Goal: Find specific page/section

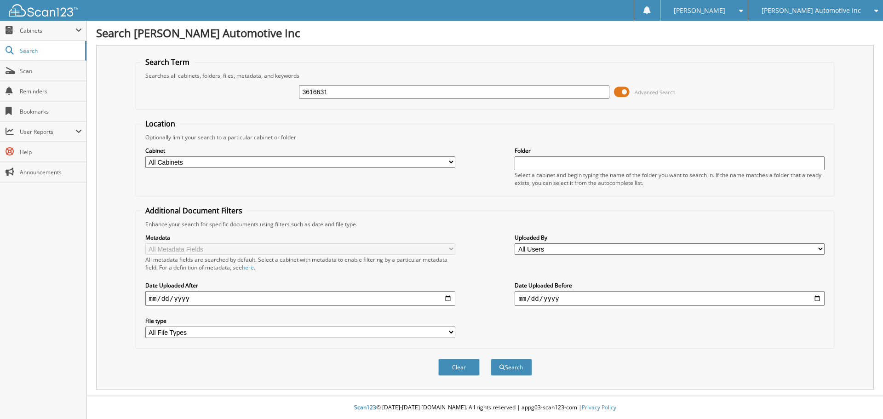
type input "3616631"
click at [491, 359] on button "Search" at bounding box center [511, 367] width 41 height 17
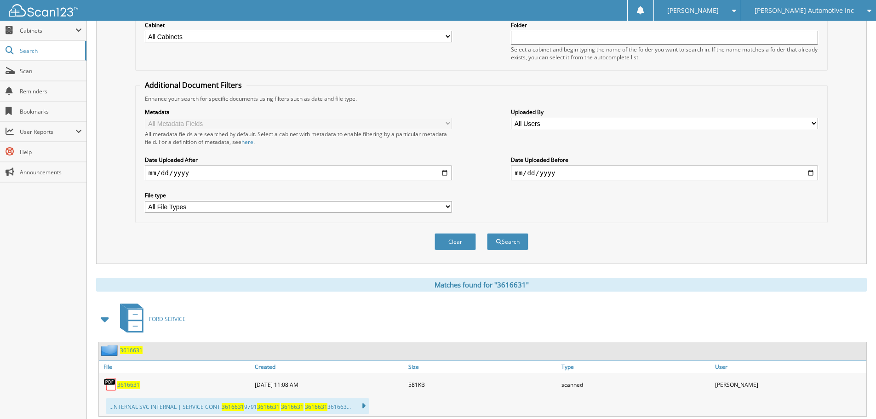
scroll to position [138, 0]
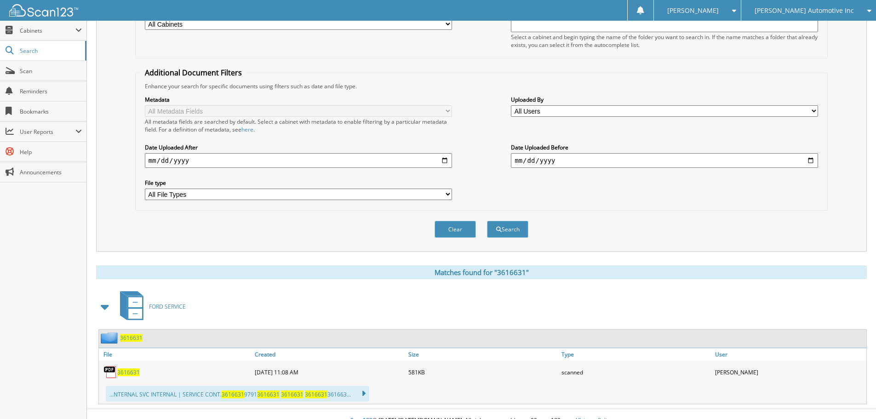
click at [131, 373] on span "3616631" at bounding box center [128, 372] width 23 height 8
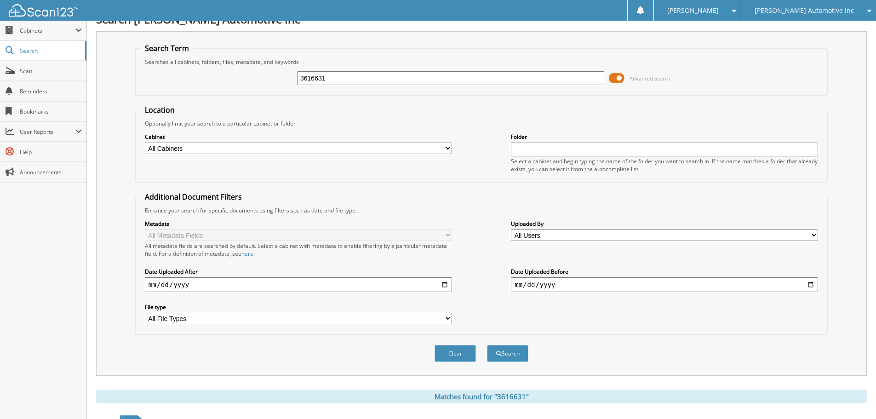
scroll to position [0, 0]
